Goal: Task Accomplishment & Management: Use online tool/utility

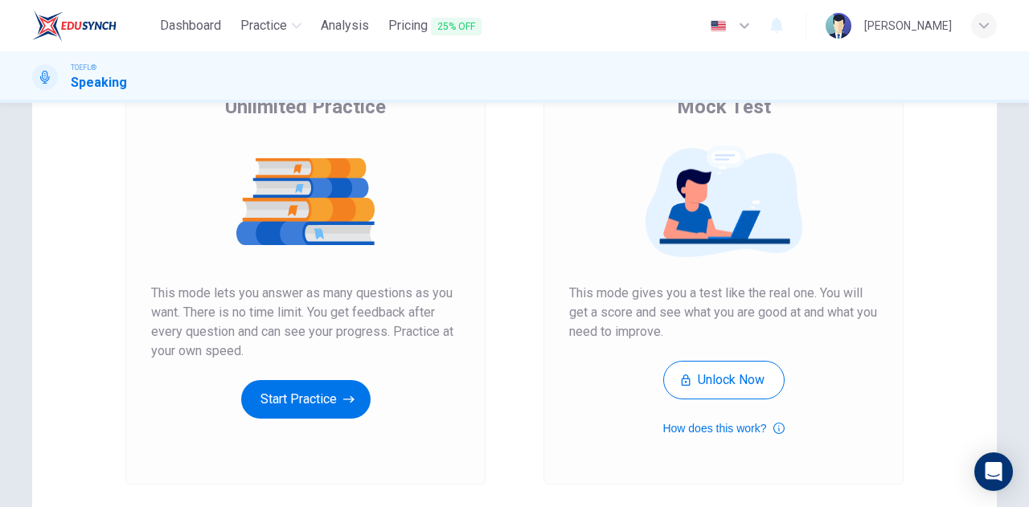
scroll to position [146, 0]
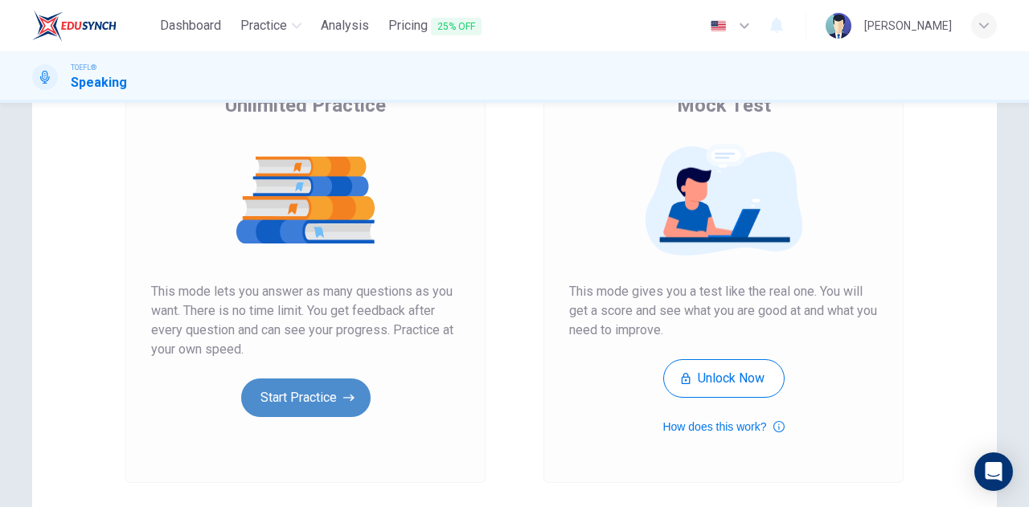
click at [277, 398] on button "Start Practice" at bounding box center [305, 398] width 129 height 39
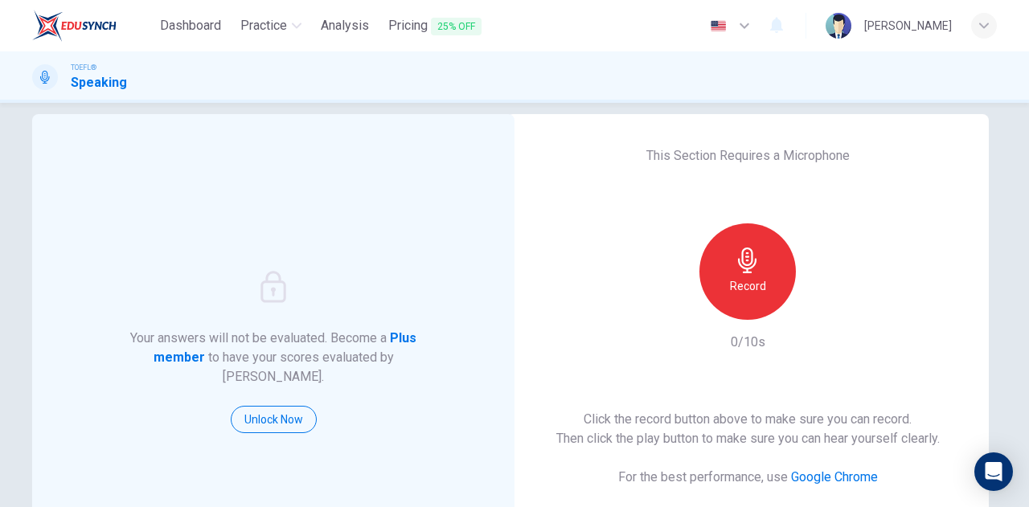
scroll to position [10, 0]
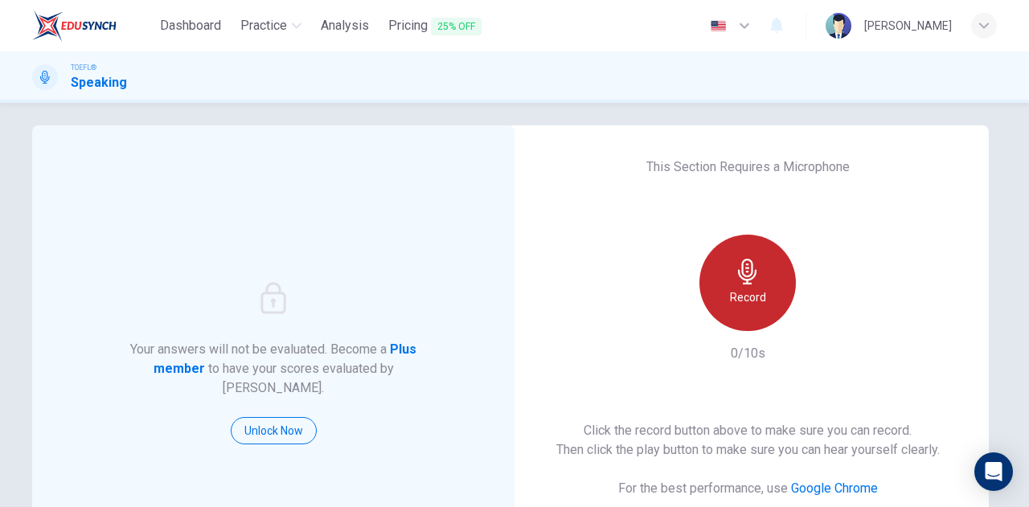
click at [759, 281] on div "Record" at bounding box center [747, 283] width 96 height 96
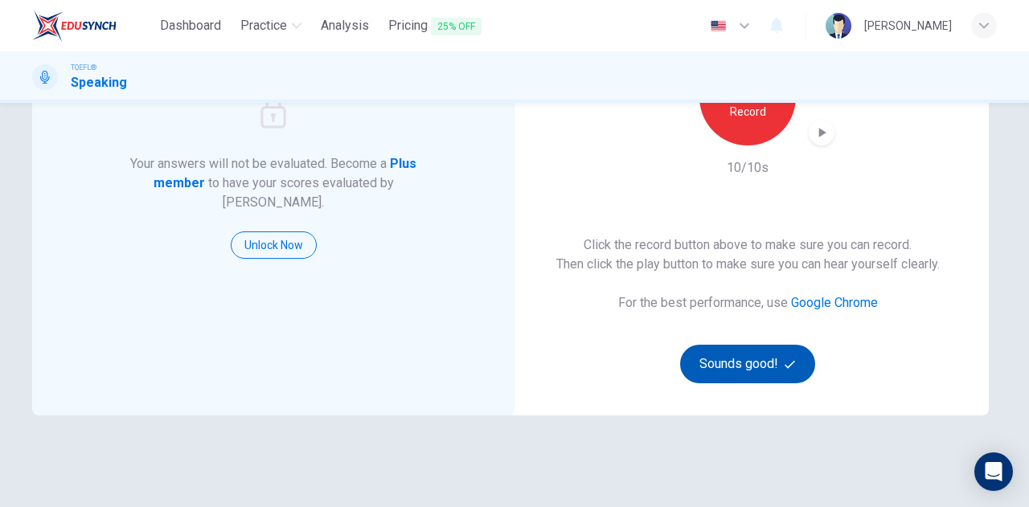
scroll to position [196, 0]
click at [714, 363] on button "Sounds good!" at bounding box center [747, 363] width 135 height 39
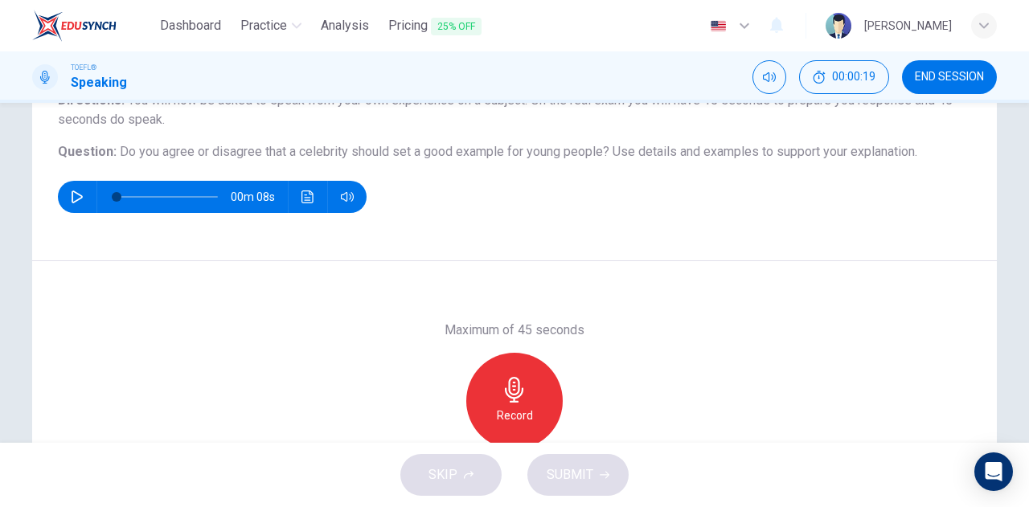
scroll to position [150, 0]
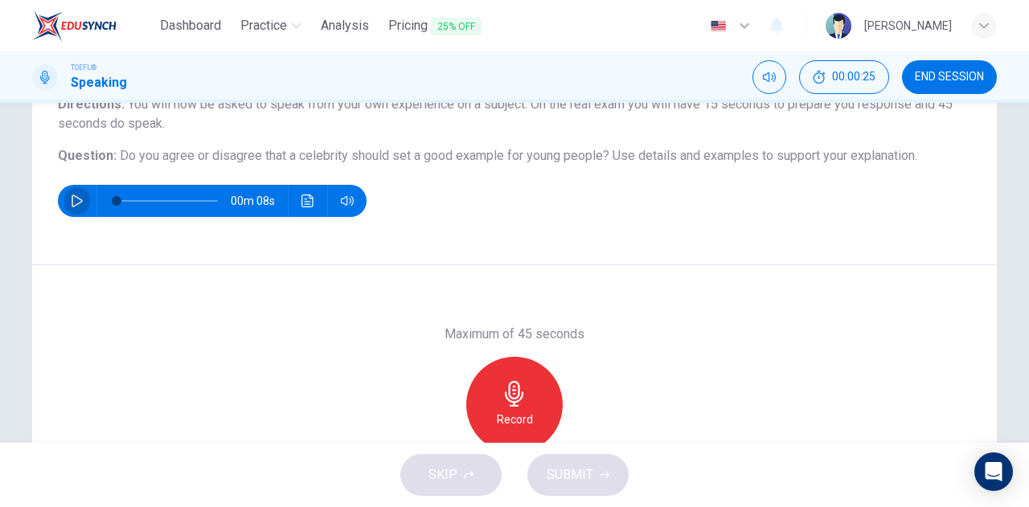
click at [72, 204] on icon "button" at bounding box center [77, 201] width 11 height 13
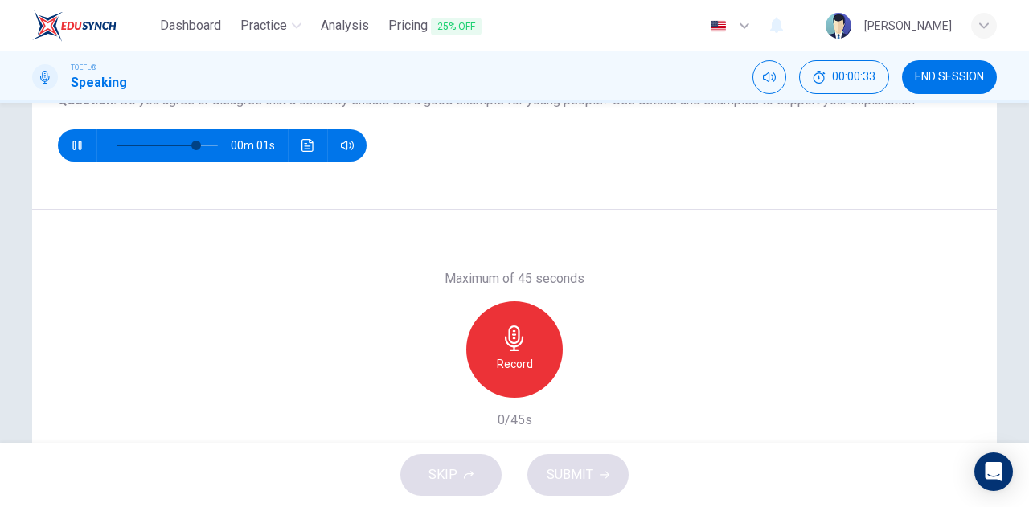
scroll to position [192, 0]
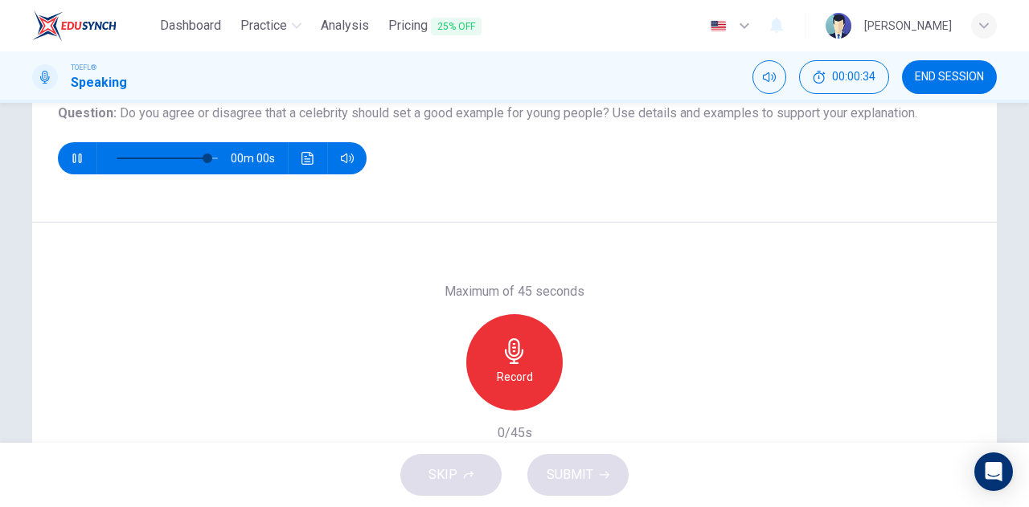
type input "0"
click at [509, 351] on icon "button" at bounding box center [514, 351] width 18 height 26
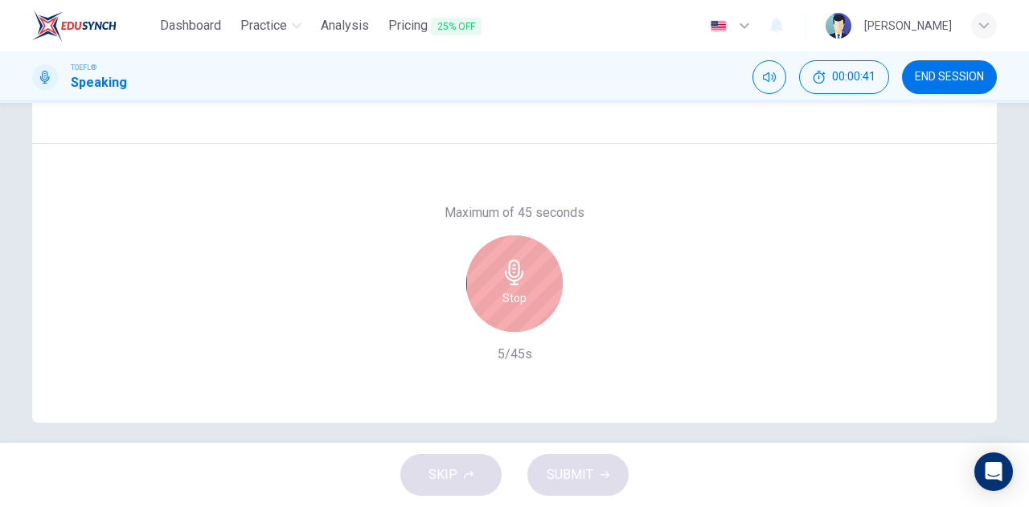
scroll to position [273, 0]
click at [486, 293] on div "Stop" at bounding box center [514, 282] width 96 height 96
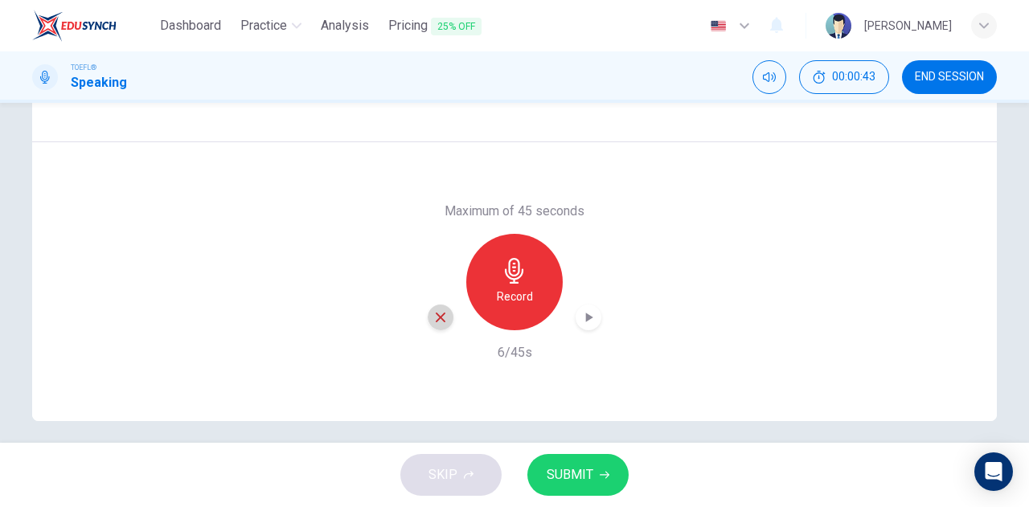
click at [433, 315] on icon "button" at bounding box center [440, 317] width 14 height 14
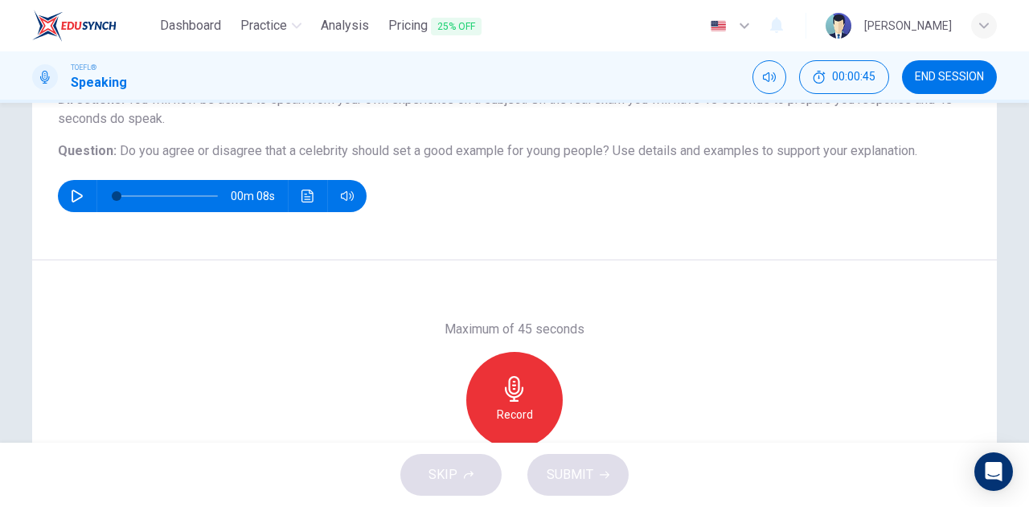
scroll to position [154, 0]
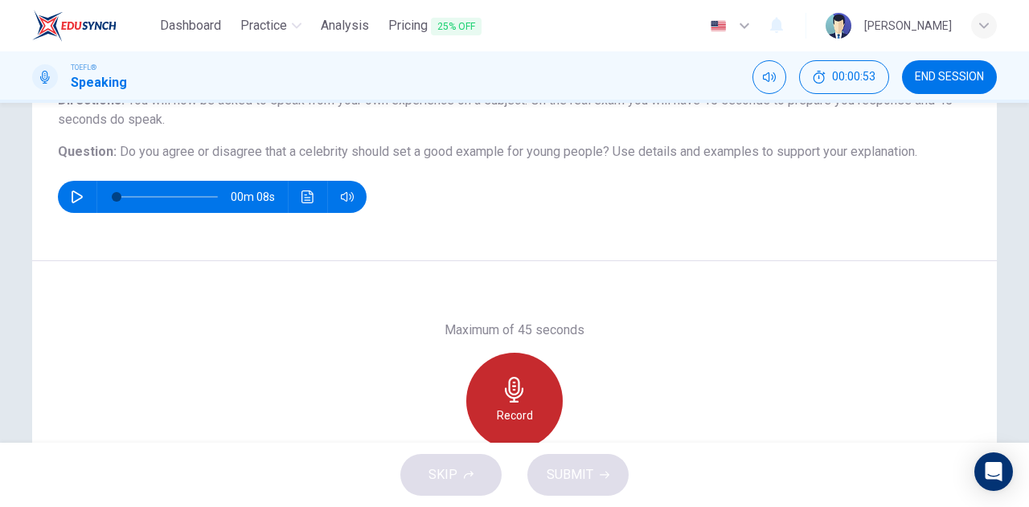
click at [493, 390] on div "Record" at bounding box center [514, 401] width 96 height 96
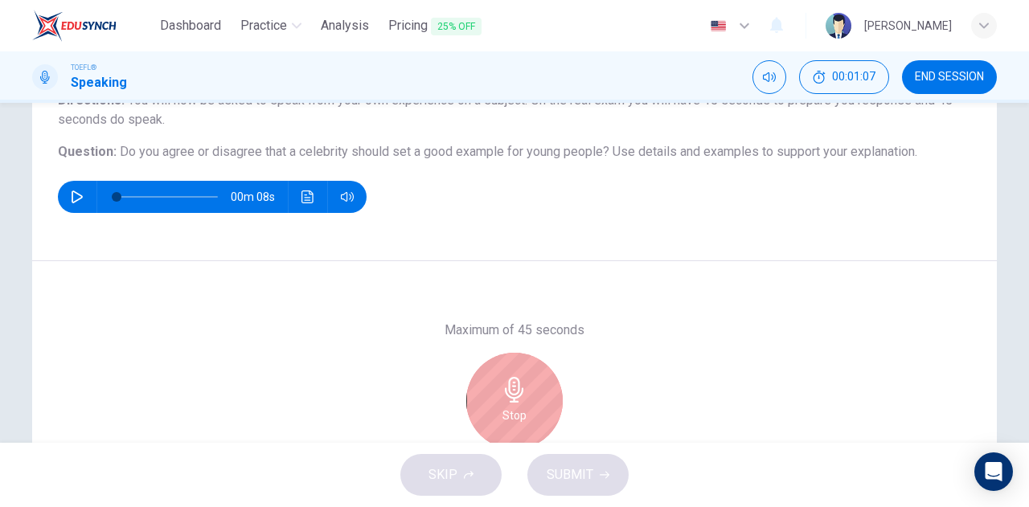
drag, startPoint x: 493, startPoint y: 390, endPoint x: 561, endPoint y: 355, distance: 77.0
click at [561, 355] on div "Stop" at bounding box center [515, 401] width 174 height 96
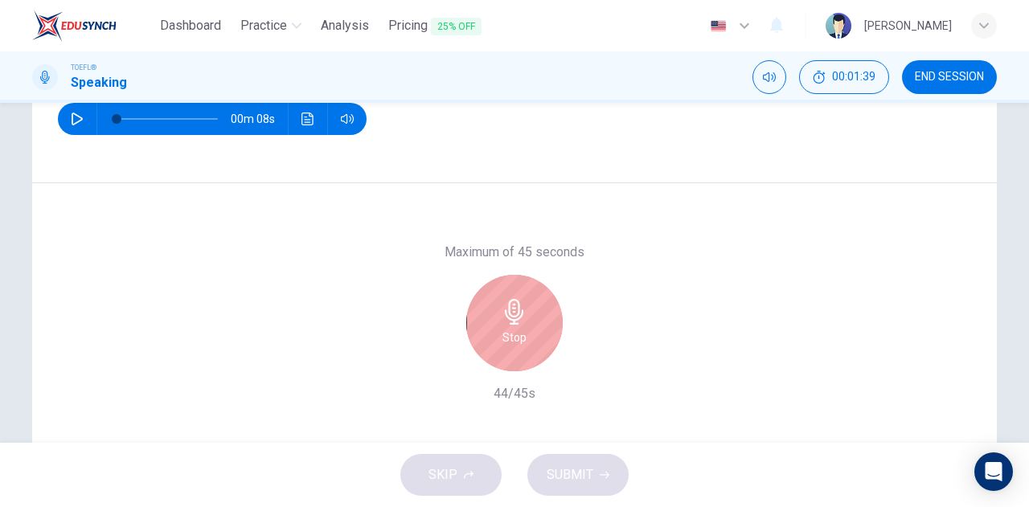
scroll to position [247, 0]
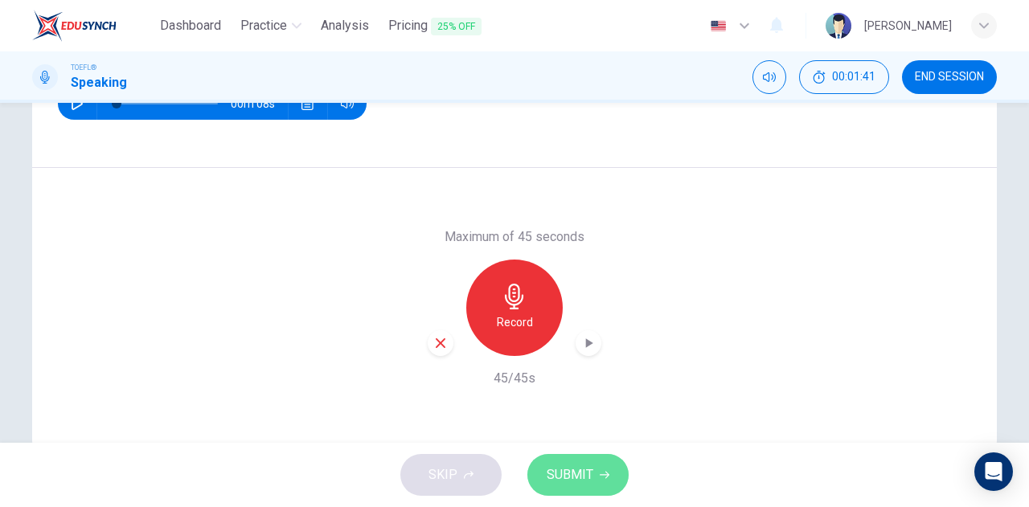
click at [555, 468] on span "SUBMIT" at bounding box center [570, 475] width 47 height 23
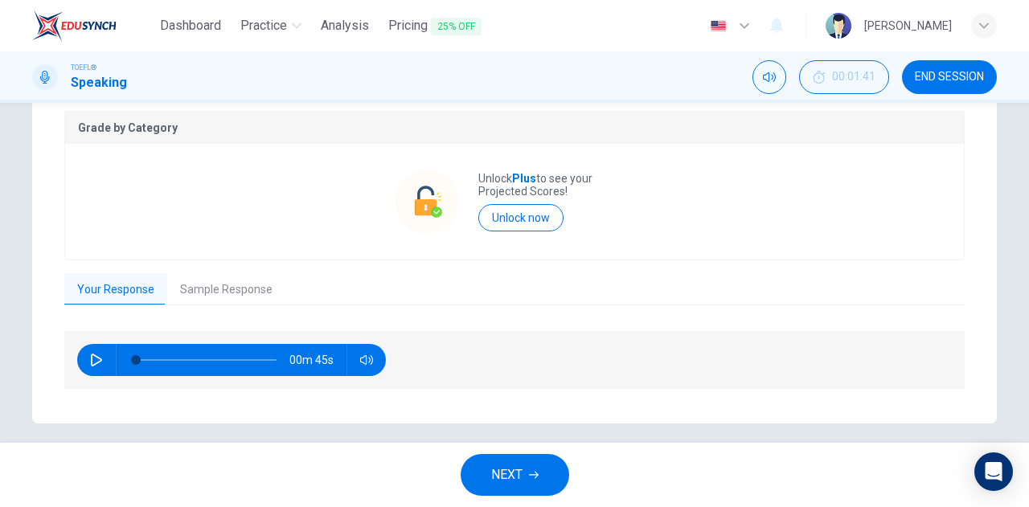
scroll to position [331, 0]
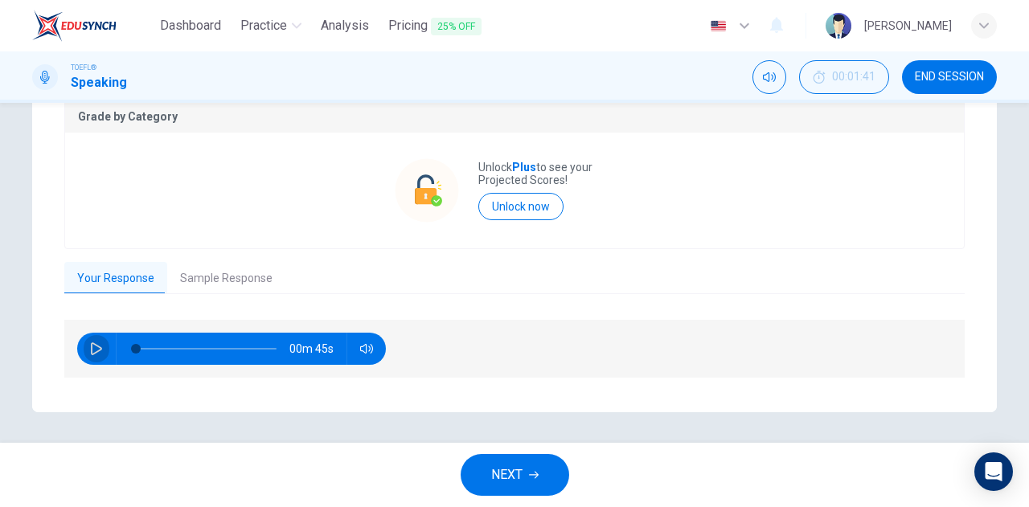
click at [95, 350] on icon "button" at bounding box center [96, 349] width 11 height 13
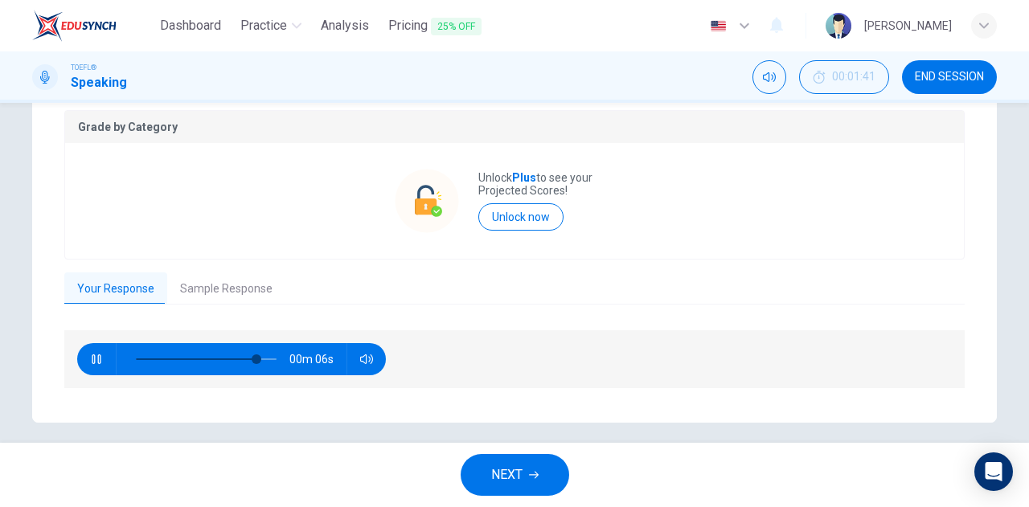
scroll to position [329, 0]
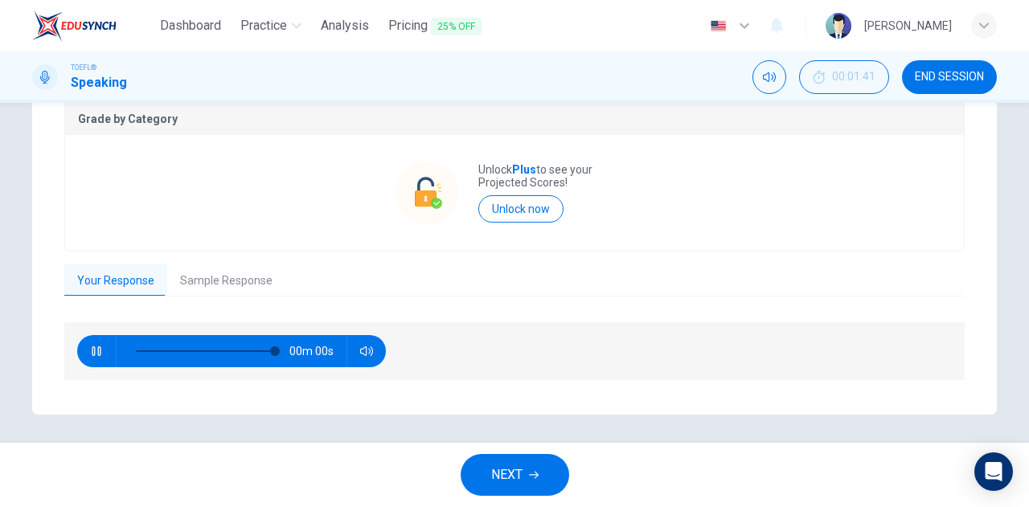
type input "0"
click at [233, 273] on button "Sample Response" at bounding box center [226, 282] width 118 height 34
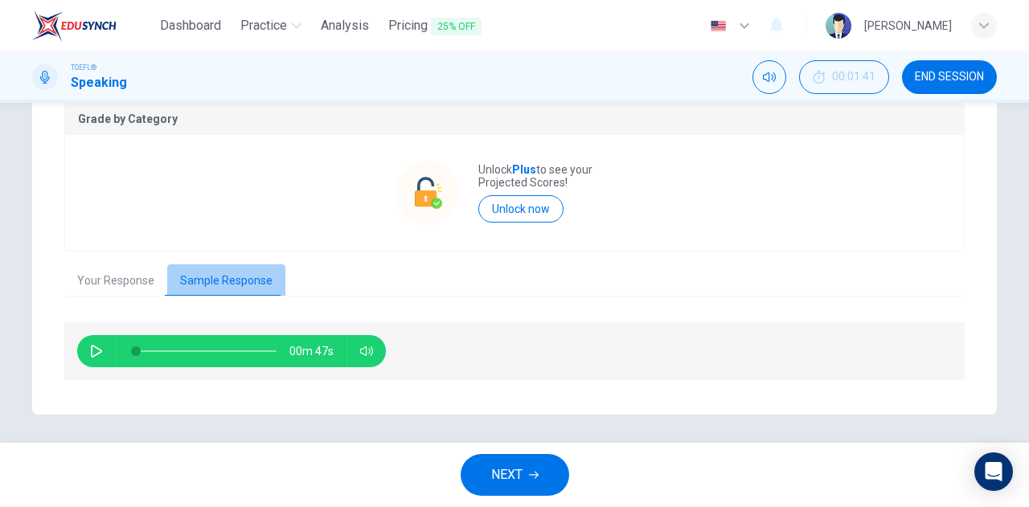
click at [233, 273] on button "Sample Response" at bounding box center [226, 282] width 118 height 34
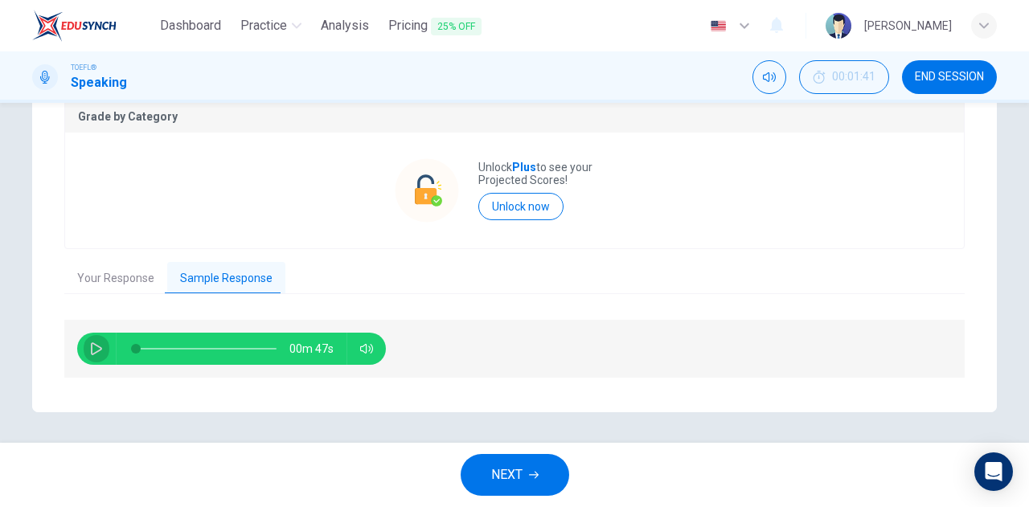
click at [93, 349] on icon "button" at bounding box center [96, 349] width 13 height 13
type input "0"
click at [102, 269] on button "Your Response" at bounding box center [115, 279] width 103 height 34
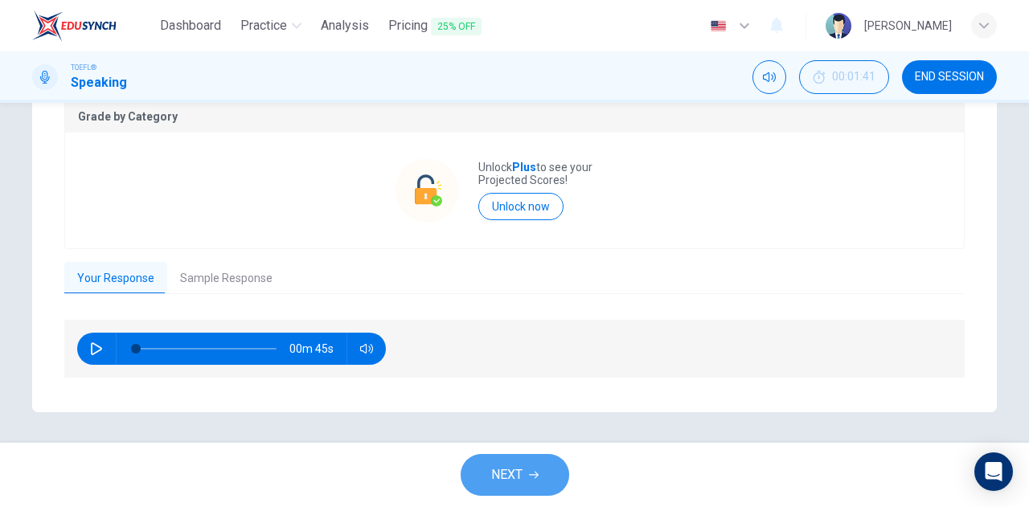
click at [502, 462] on button "NEXT" at bounding box center [515, 475] width 109 height 42
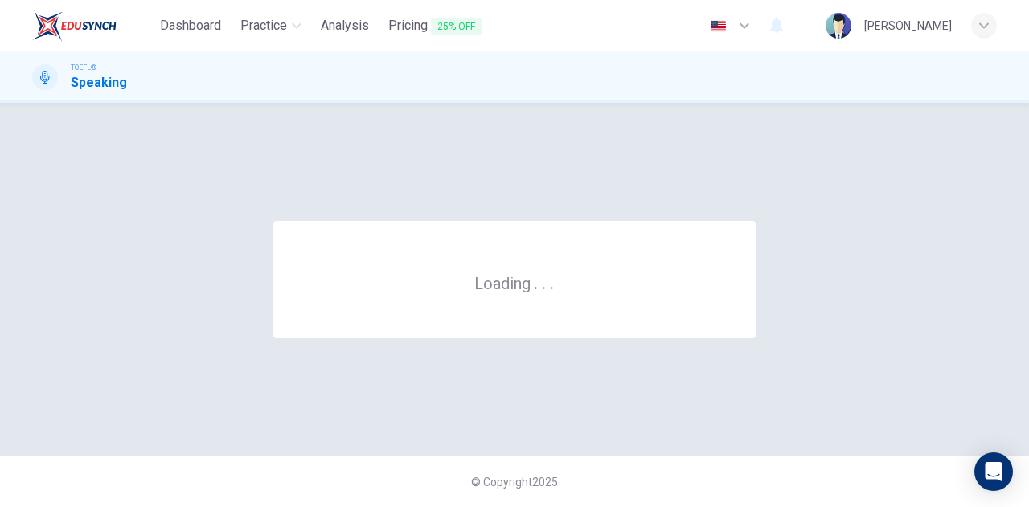
scroll to position [0, 0]
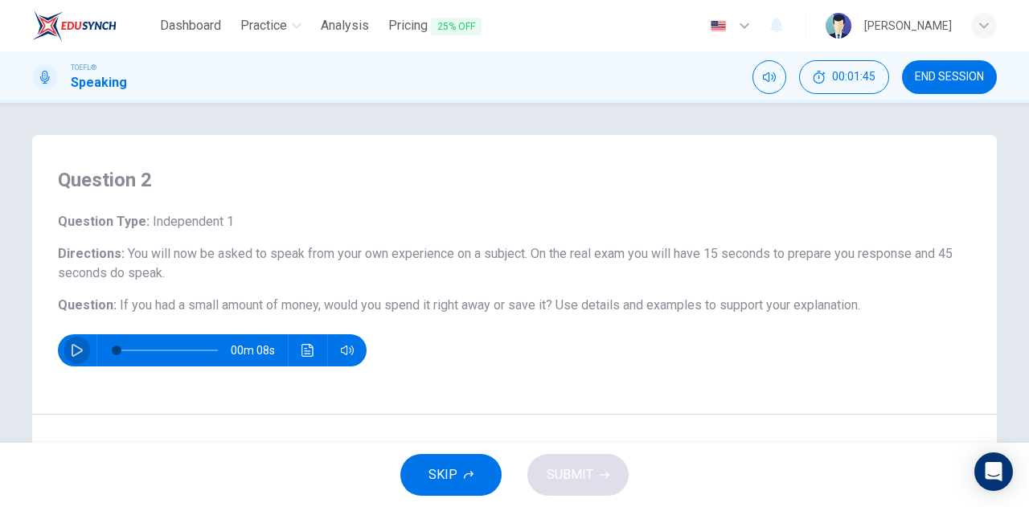
click at [76, 345] on icon "button" at bounding box center [77, 350] width 13 height 13
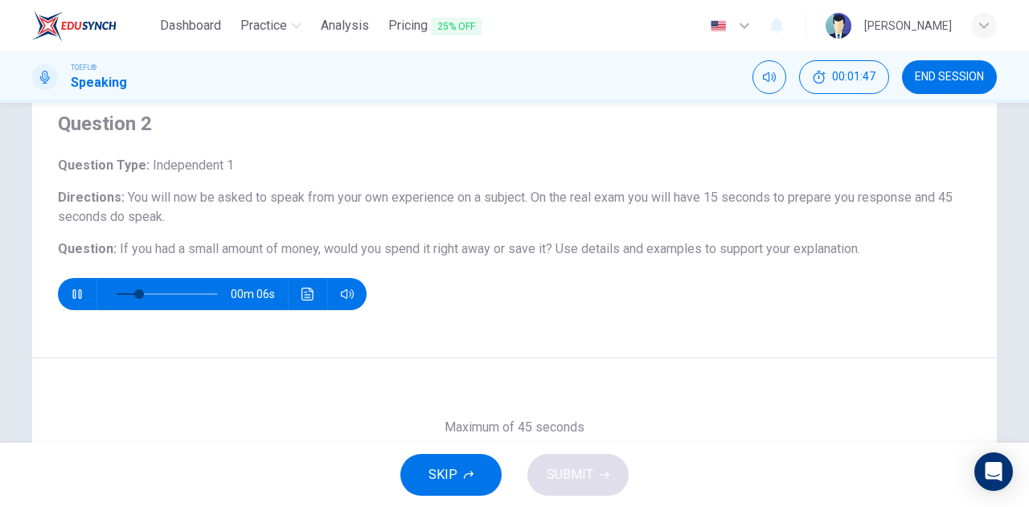
scroll to position [58, 0]
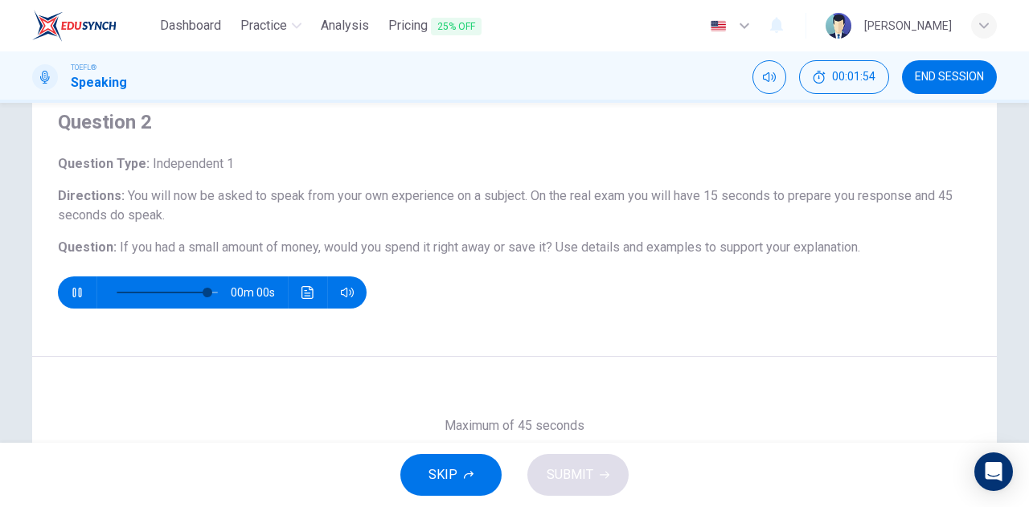
type input "0"
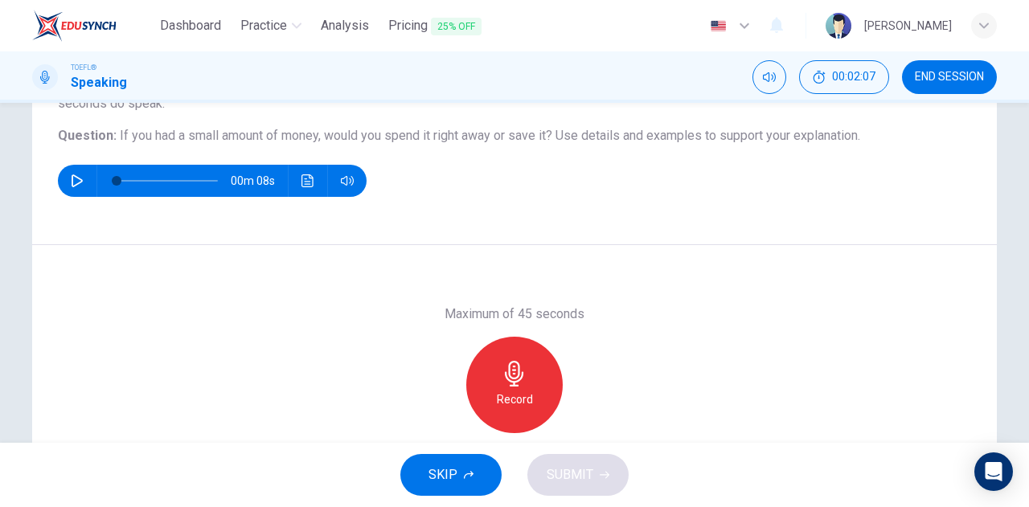
scroll to position [169, 0]
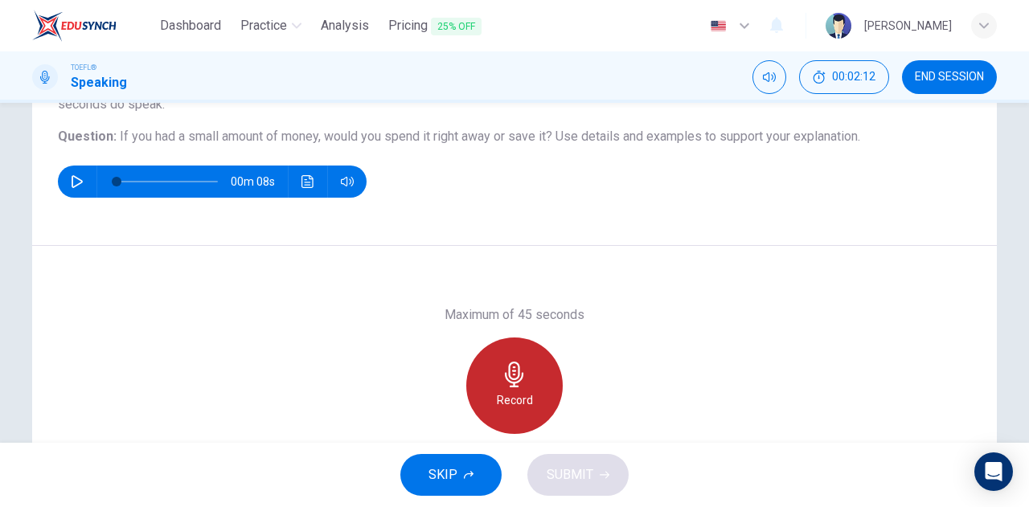
click at [502, 364] on icon "button" at bounding box center [515, 375] width 26 height 26
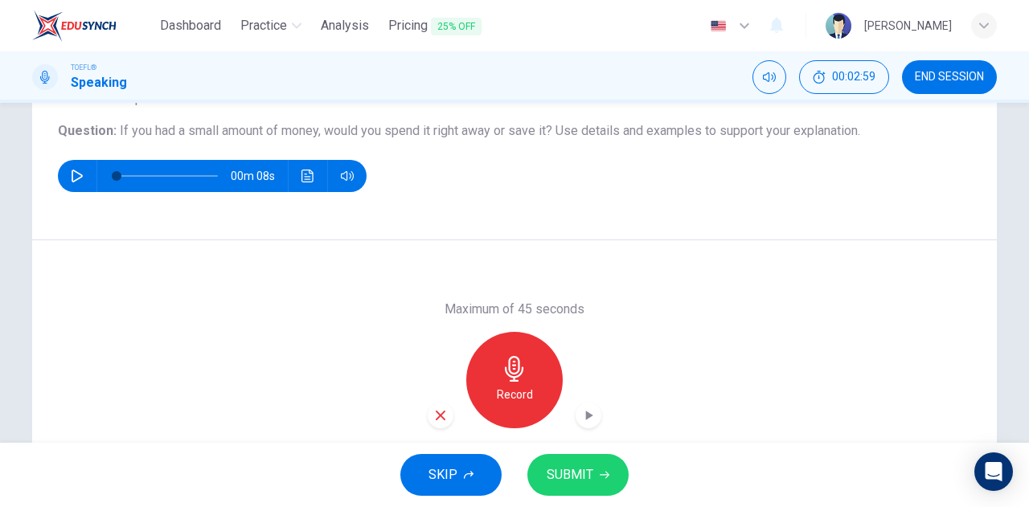
scroll to position [175, 0]
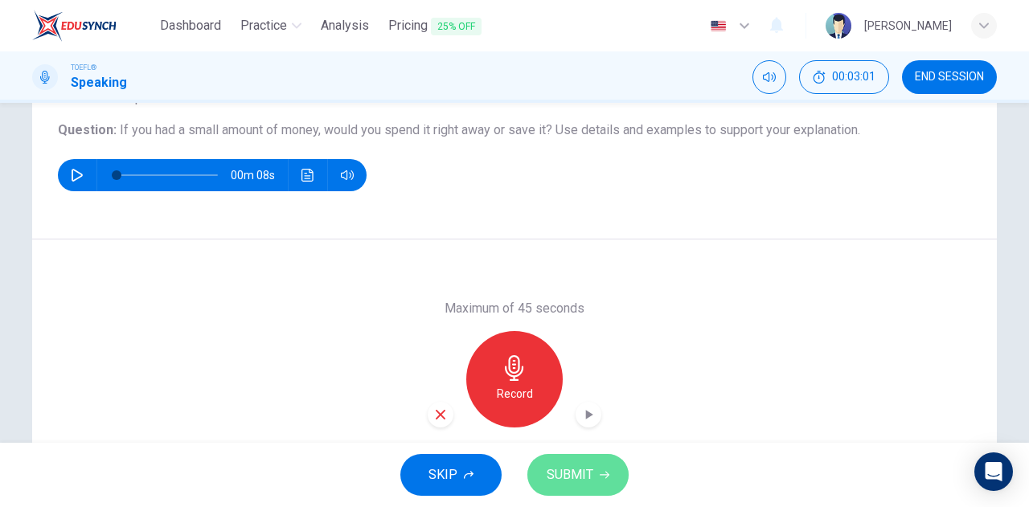
click at [560, 467] on span "SUBMIT" at bounding box center [570, 475] width 47 height 23
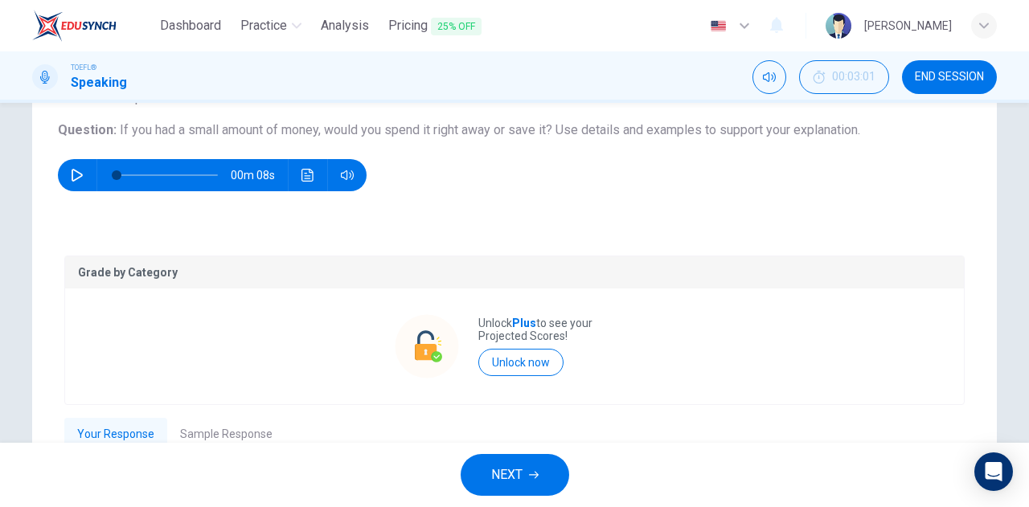
scroll to position [331, 0]
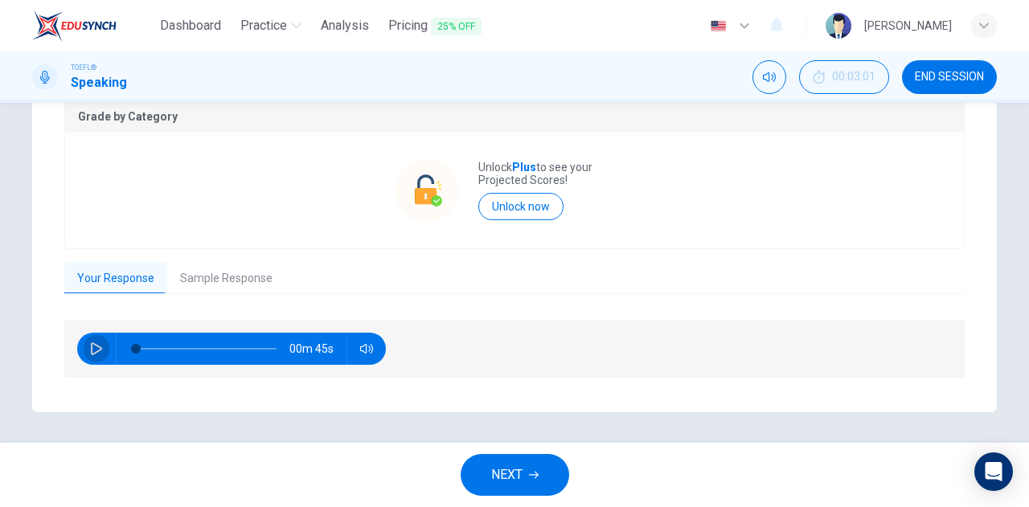
click at [86, 341] on button "button" at bounding box center [97, 349] width 26 height 32
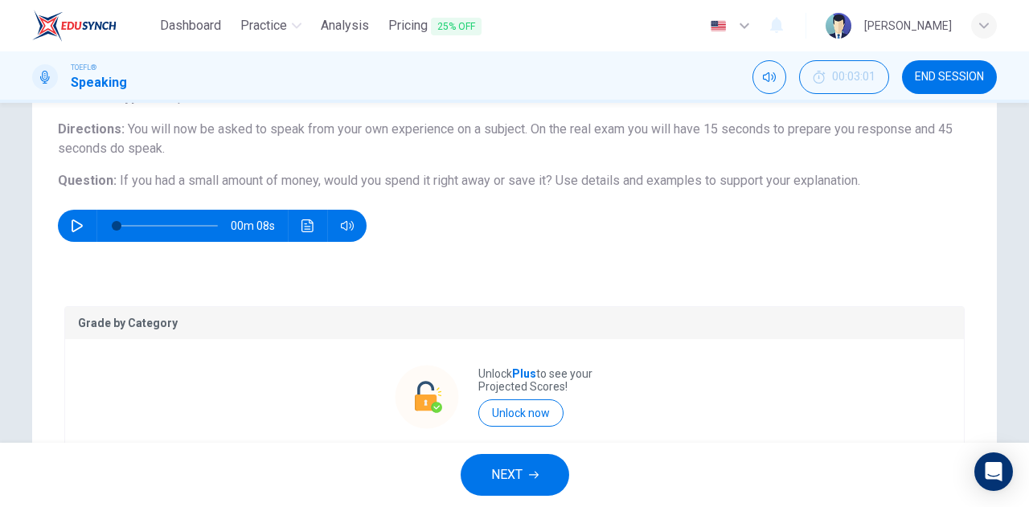
scroll to position [118, 0]
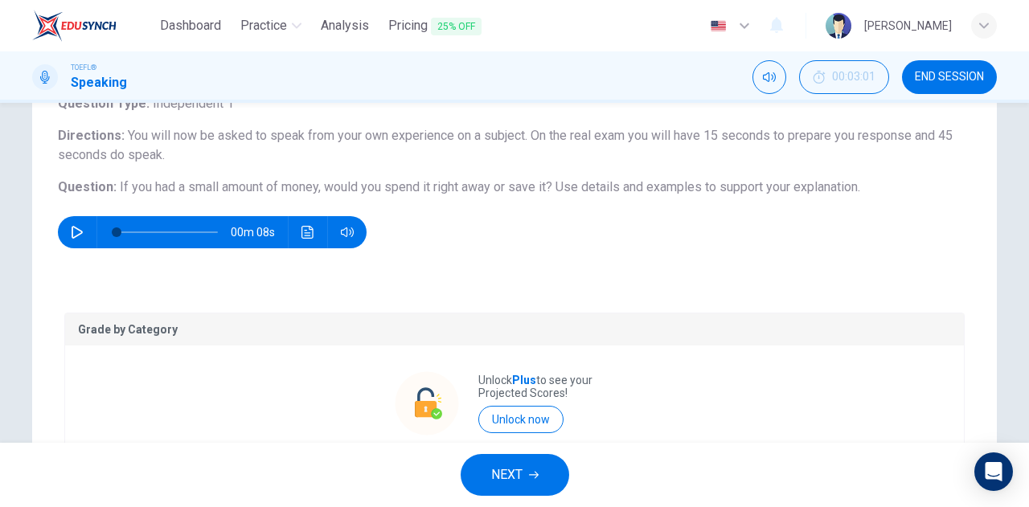
type input "0"
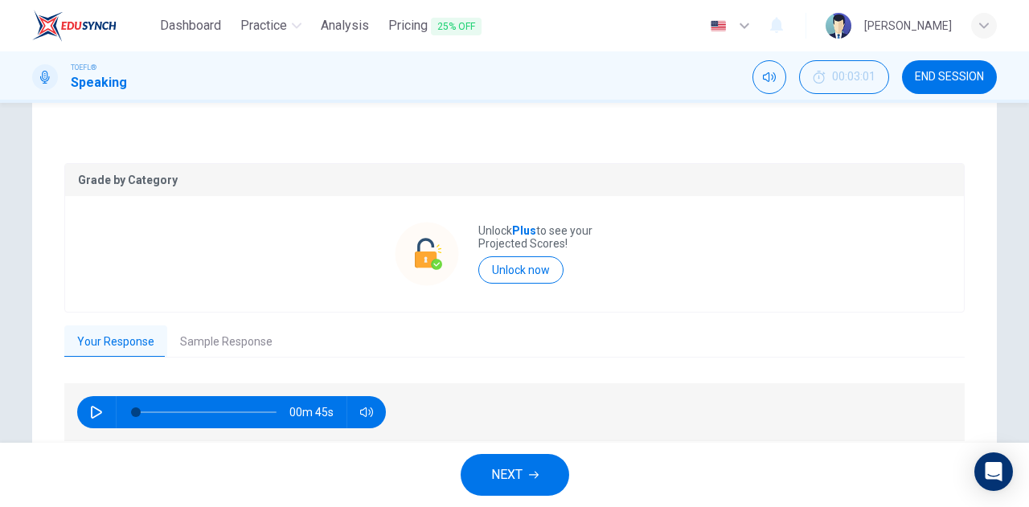
scroll to position [331, 0]
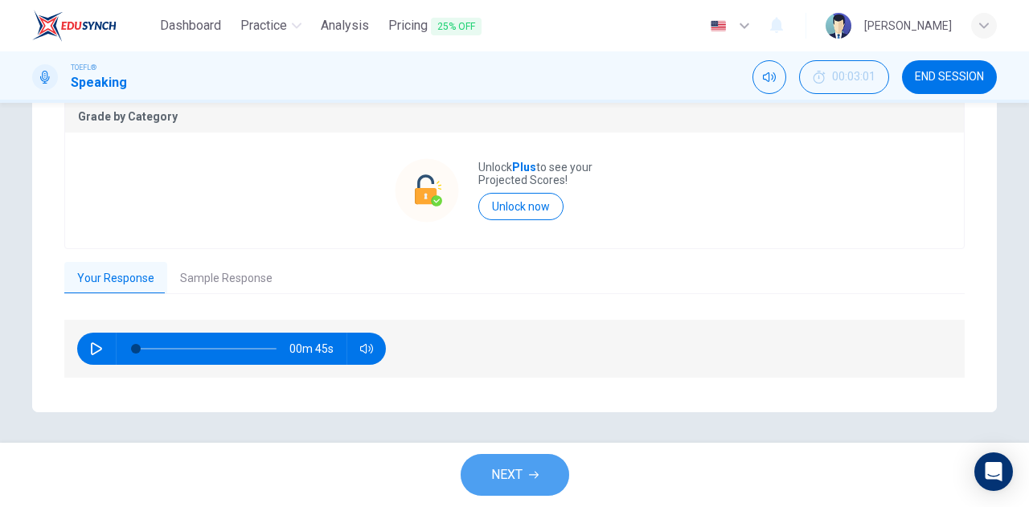
click at [519, 470] on span "NEXT" at bounding box center [506, 475] width 31 height 23
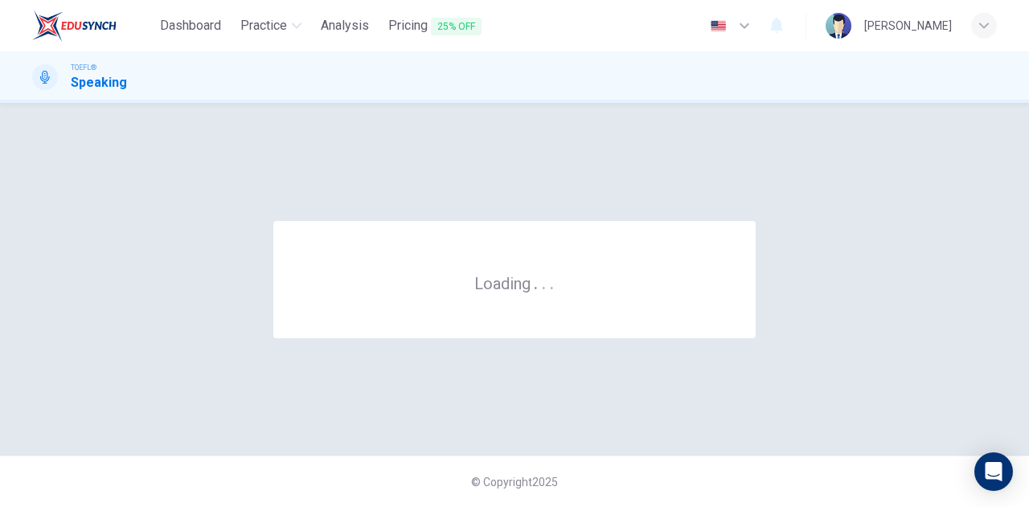
scroll to position [0, 0]
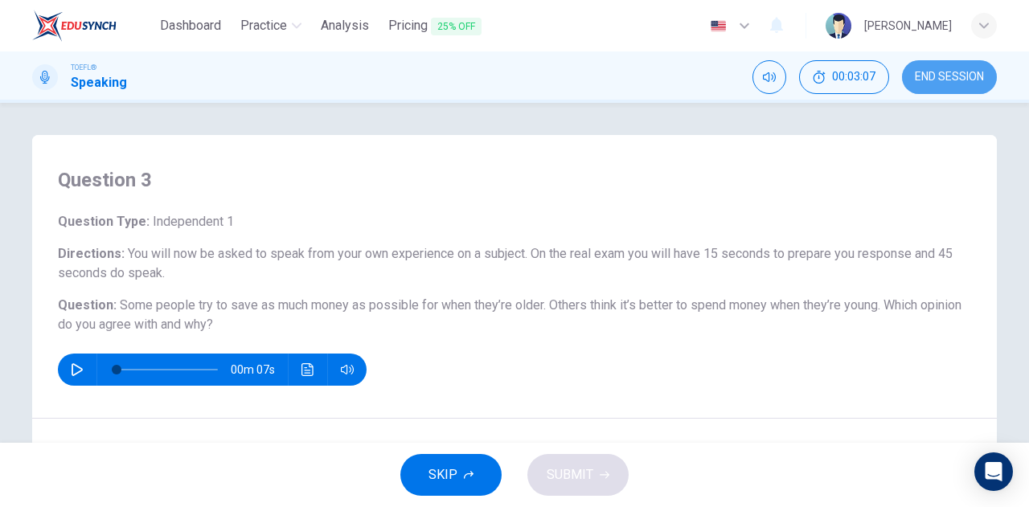
click at [944, 75] on span "END SESSION" at bounding box center [949, 77] width 69 height 13
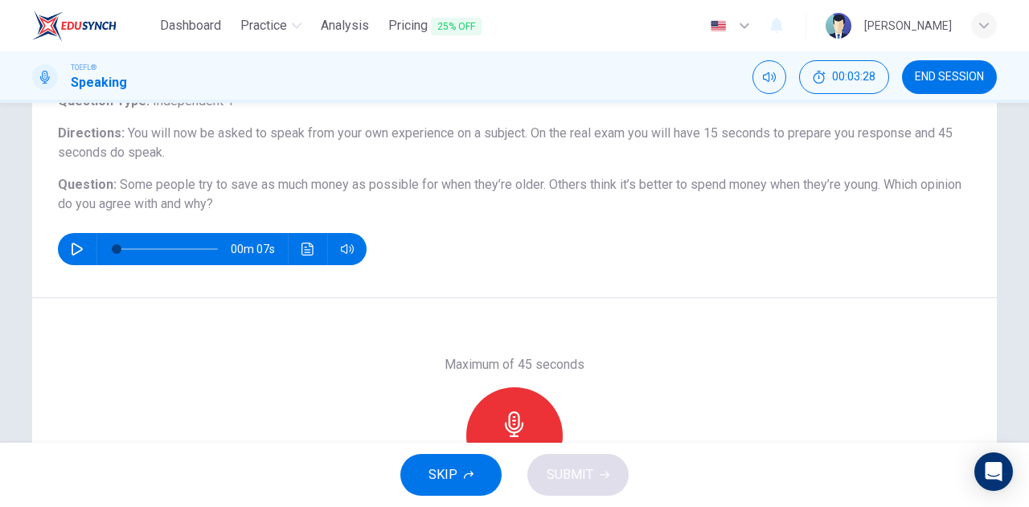
scroll to position [124, 0]
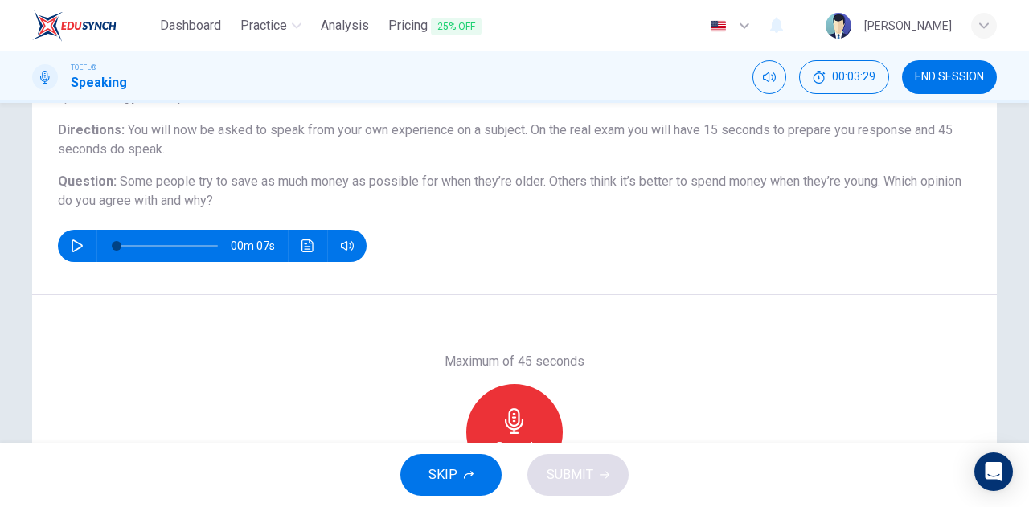
click at [72, 244] on icon "button" at bounding box center [77, 246] width 13 height 13
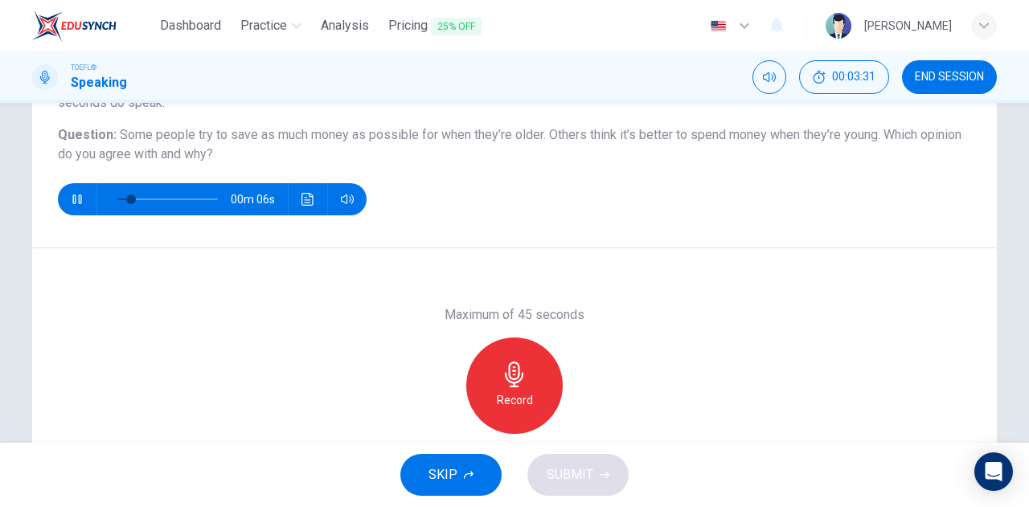
scroll to position [181, 0]
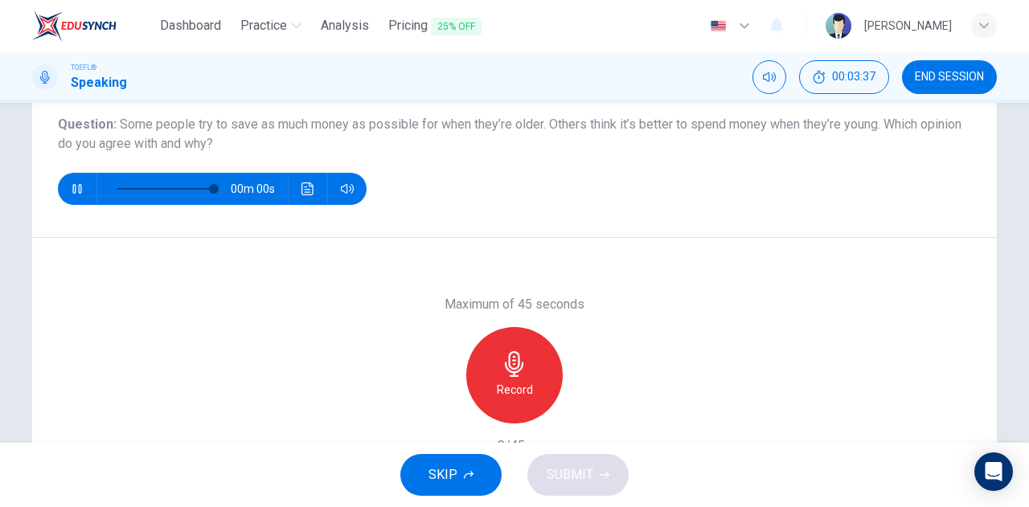
type input "0"
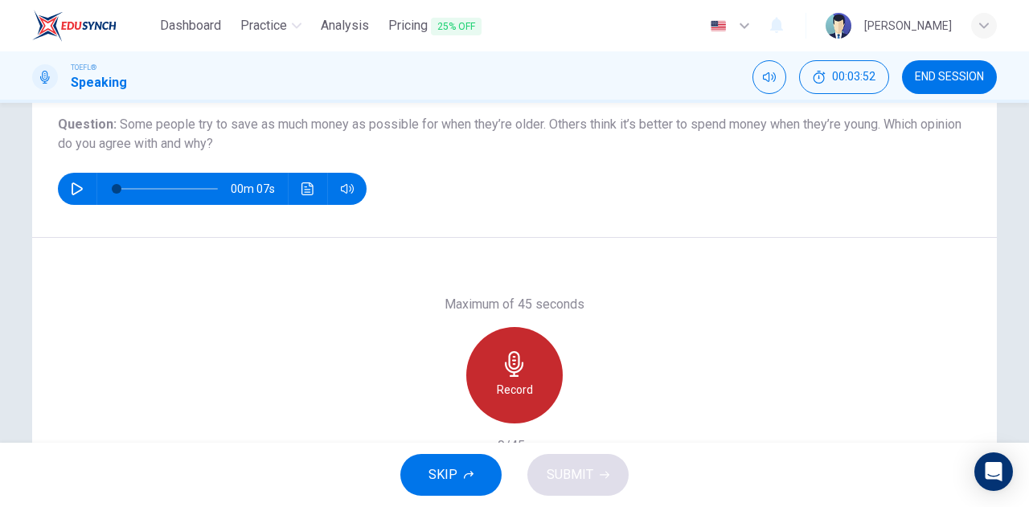
click at [510, 367] on icon "button" at bounding box center [515, 364] width 26 height 26
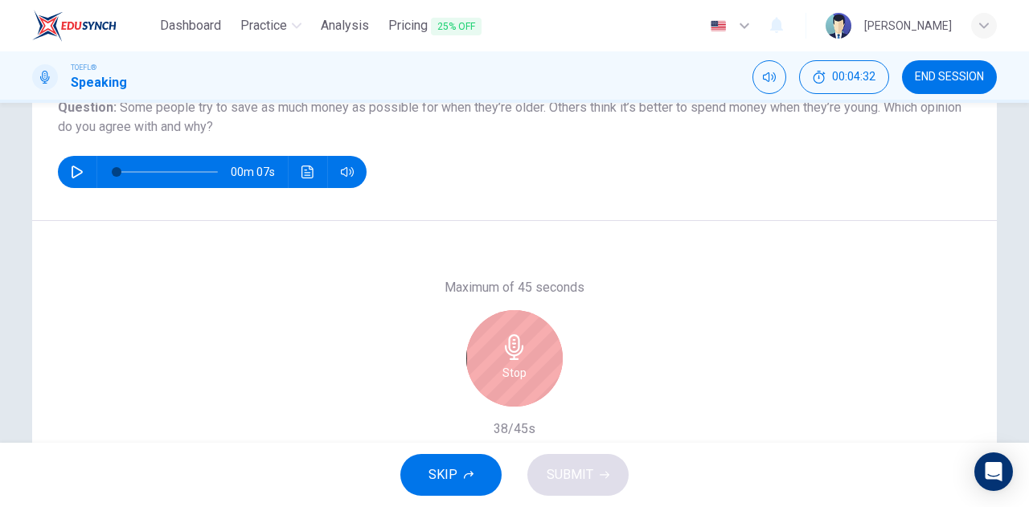
scroll to position [207, 0]
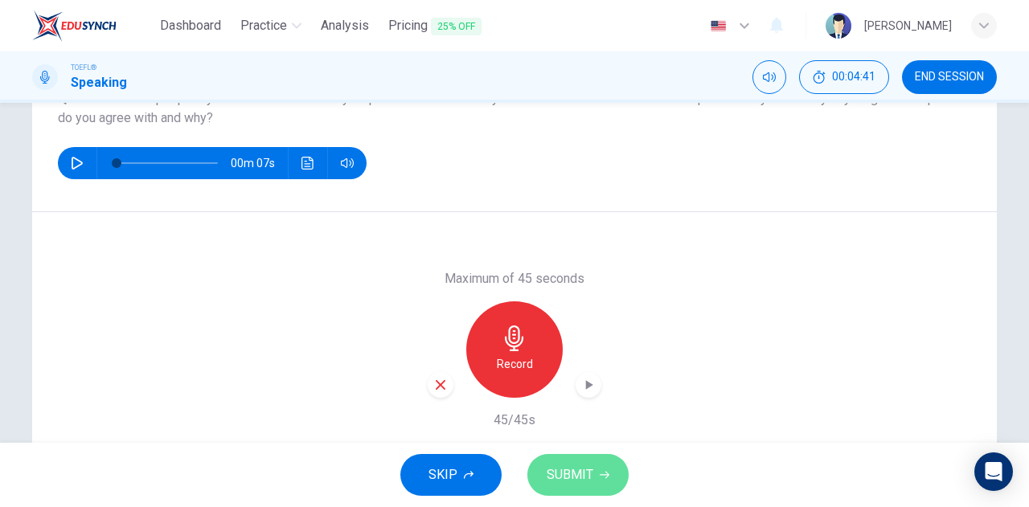
click at [572, 474] on span "SUBMIT" at bounding box center [570, 475] width 47 height 23
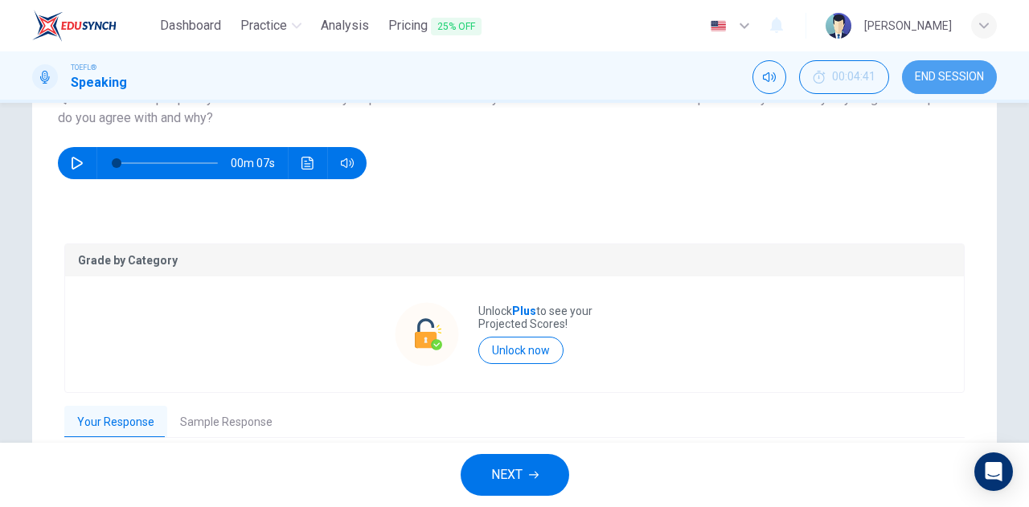
click at [902, 80] on button "END SESSION" at bounding box center [949, 77] width 95 height 34
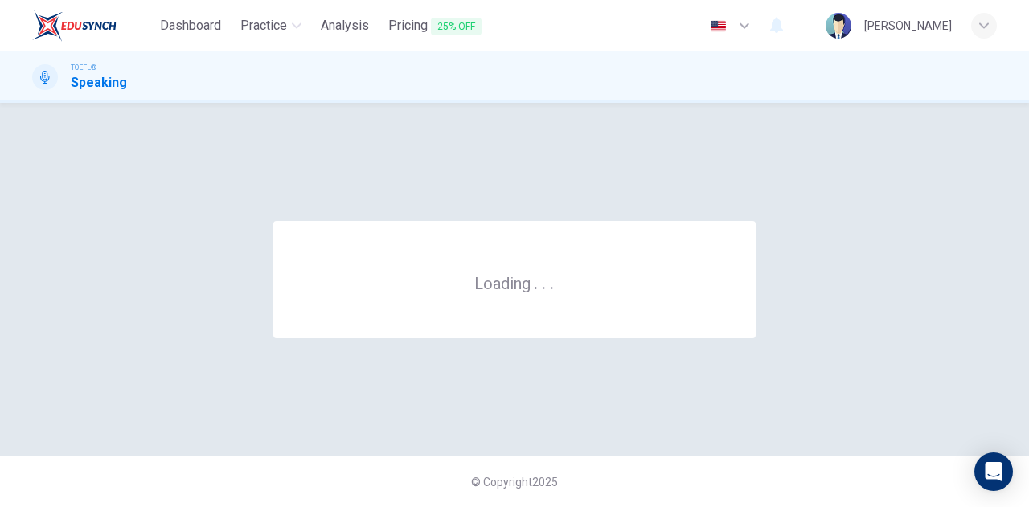
scroll to position [0, 0]
